Goal: Find specific page/section: Find specific page/section

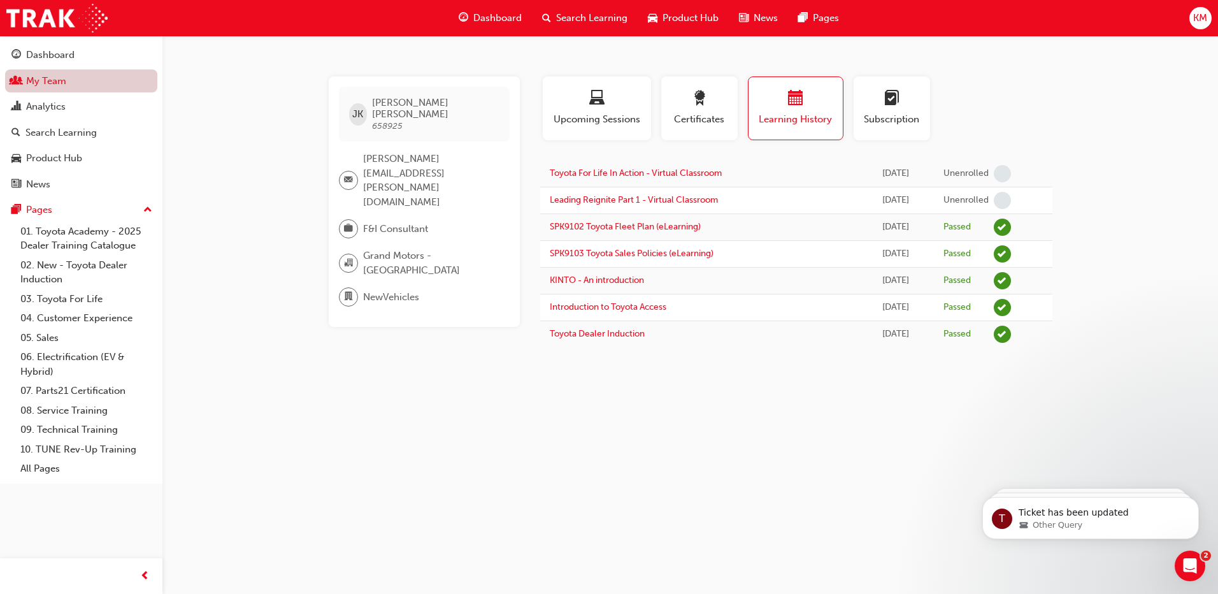
click at [77, 79] on link "My Team" at bounding box center [81, 81] width 152 height 24
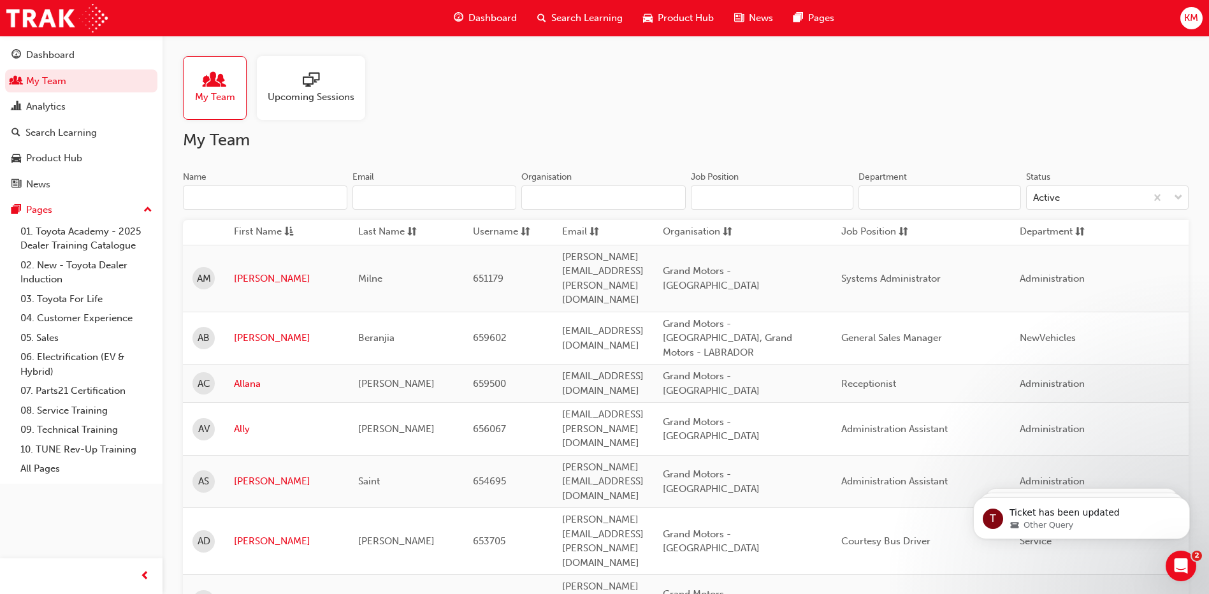
click at [233, 201] on input "Name" at bounding box center [265, 197] width 164 height 24
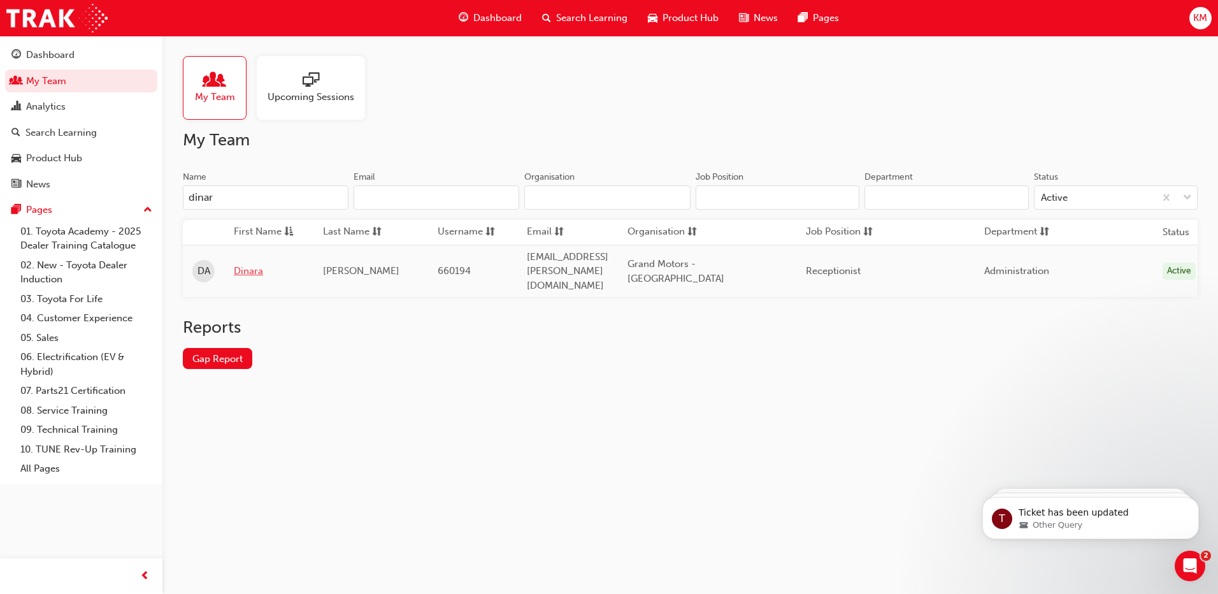
type input "dinar"
click at [239, 264] on link "Dinara" at bounding box center [269, 271] width 70 height 15
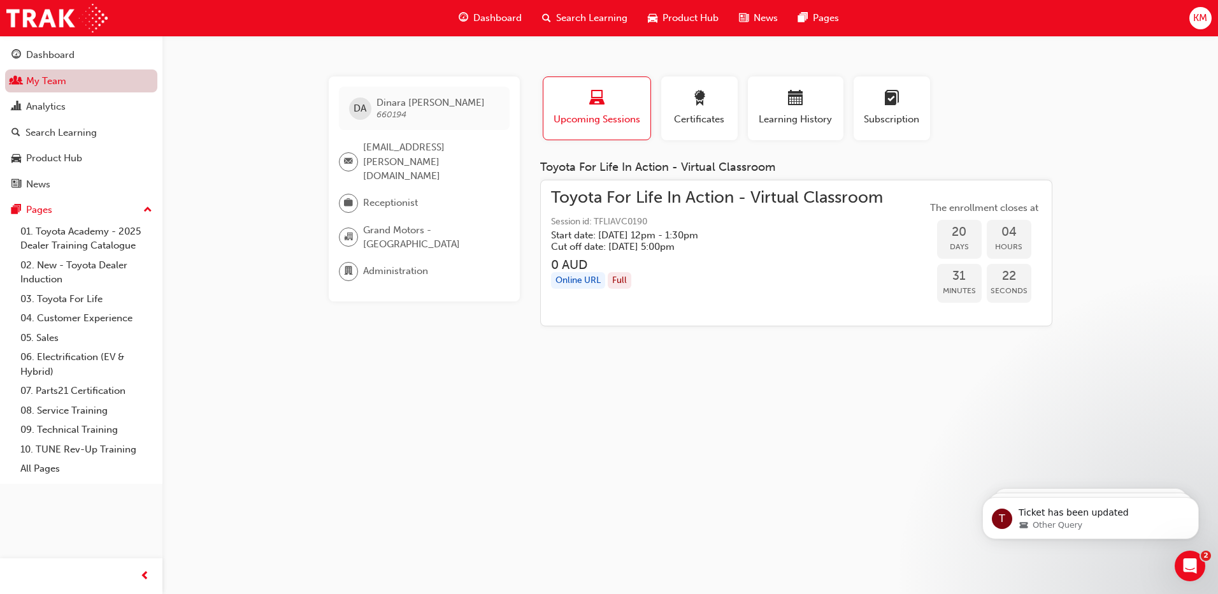
drag, startPoint x: 82, startPoint y: 76, endPoint x: 104, endPoint y: 76, distance: 22.3
click at [82, 76] on link "My Team" at bounding box center [81, 81] width 152 height 24
